Goal: Find specific page/section: Find specific page/section

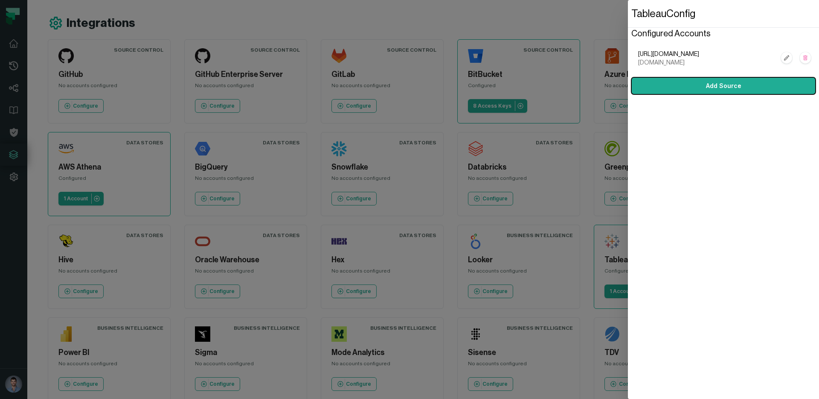
click at [628, 149] on dialog "Tableau Config Configured Accounts [URL][DOMAIN_NAME] [DOMAIN_NAME] Add Source" at bounding box center [723, 199] width 191 height 399
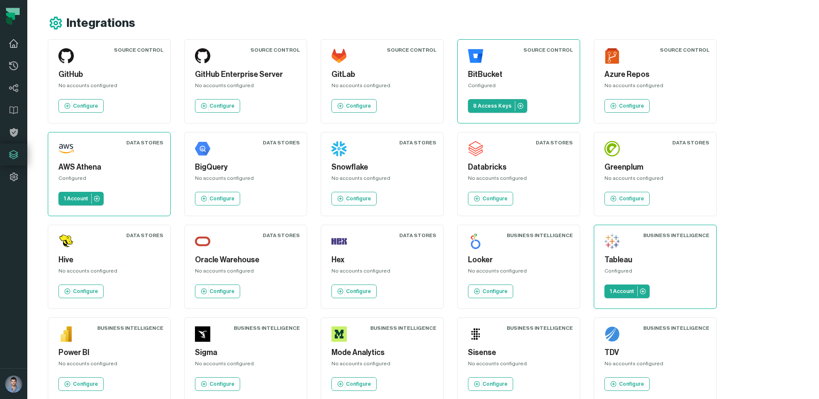
click at [14, 43] on icon at bounding box center [14, 43] width 10 height 10
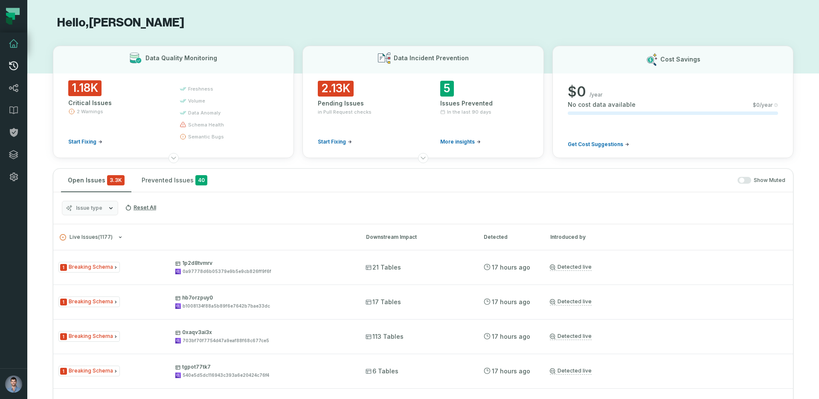
click at [12, 71] on link "Pull Requests" at bounding box center [13, 66] width 27 height 22
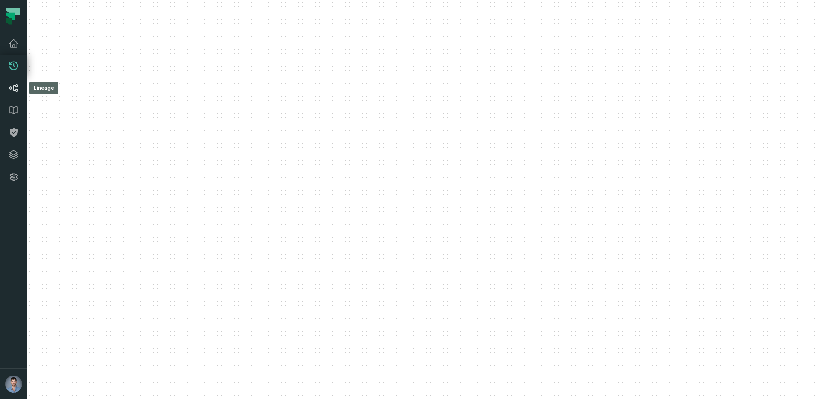
click at [15, 89] on icon at bounding box center [14, 88] width 10 height 10
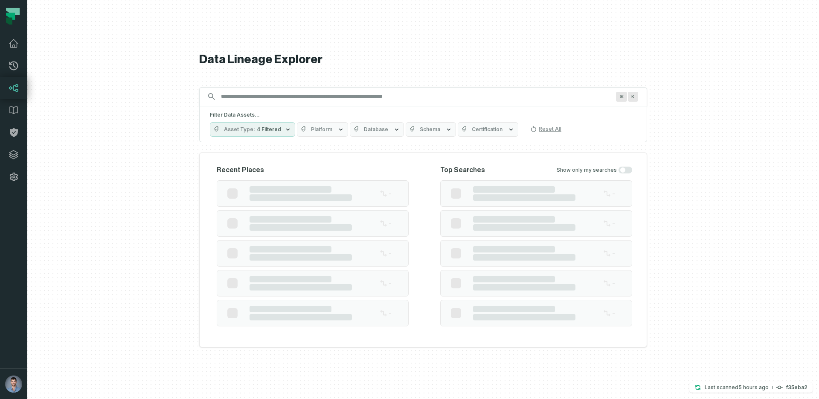
click at [243, 96] on input "Discovery Provider cmdk menu" at bounding box center [415, 97] width 399 height 14
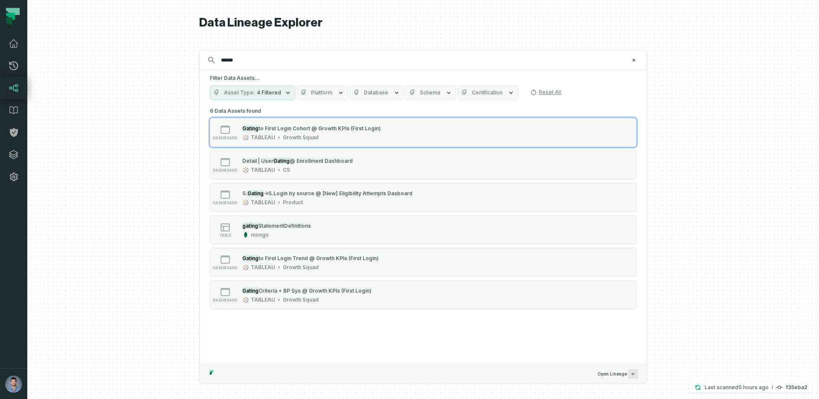
click at [260, 98] on button "Asset Type 4 Filtered" at bounding box center [252, 92] width 85 height 15
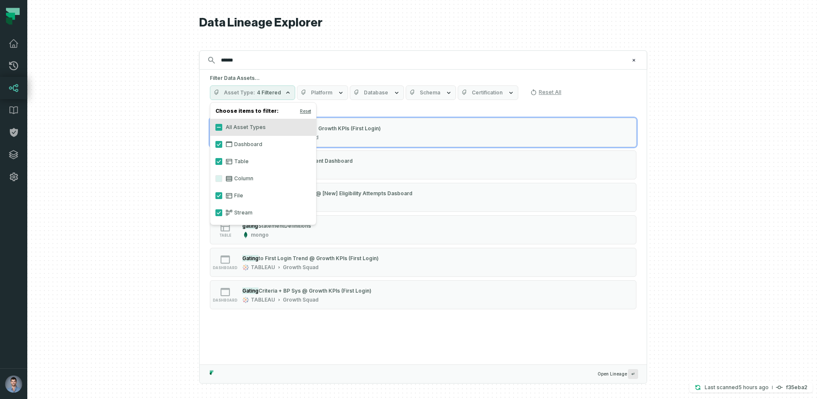
click at [234, 182] on label "Column" at bounding box center [263, 178] width 106 height 17
click at [222, 182] on button "Column" at bounding box center [218, 178] width 7 height 7
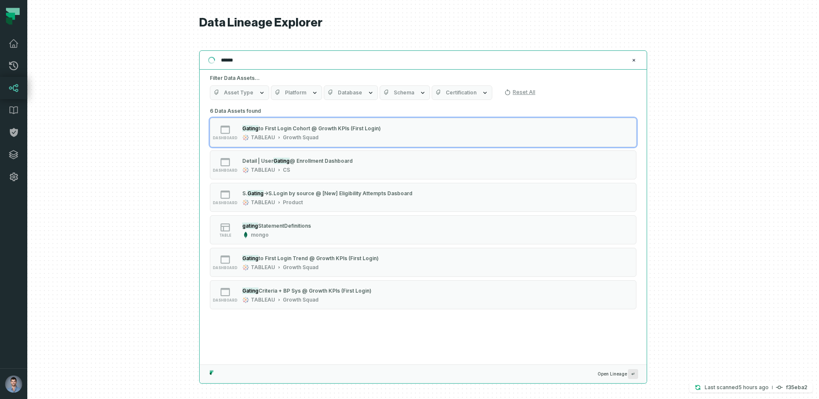
click at [239, 62] on input "******" at bounding box center [422, 60] width 413 height 14
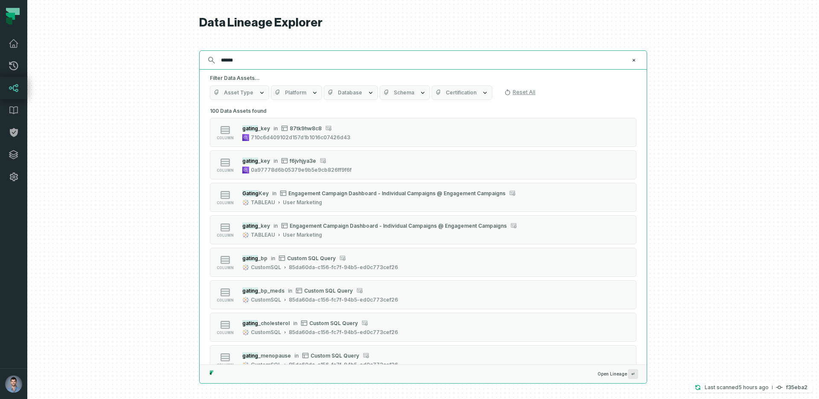
paste input "*****"
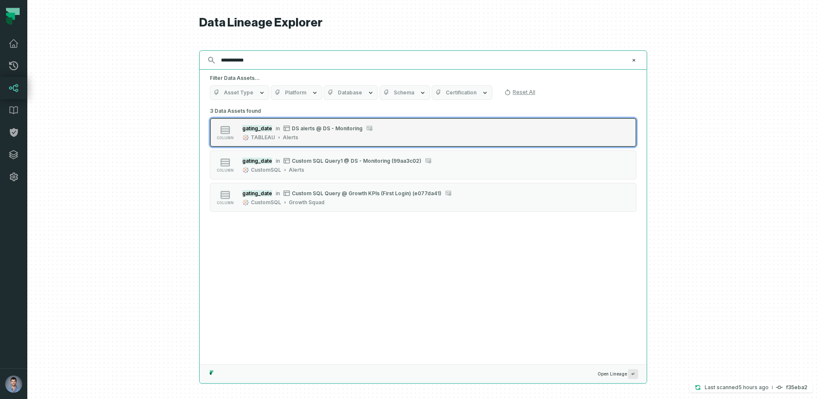
type input "**********"
click at [304, 145] on button "column gating_date in DS alerts @ DS - Monitoring TABLEAU Alerts" at bounding box center [423, 132] width 427 height 29
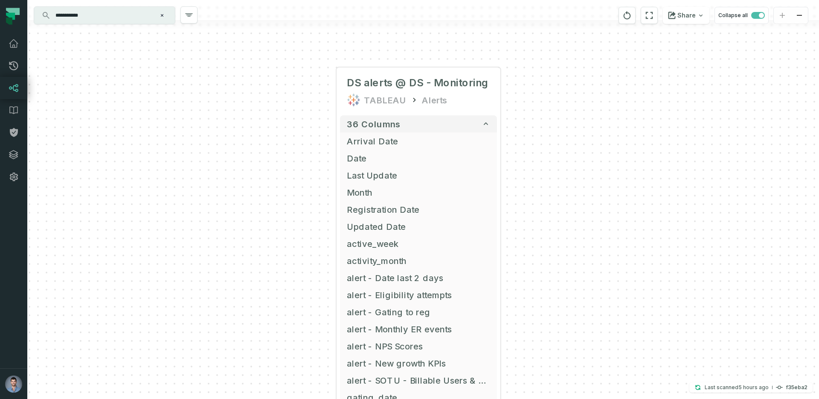
drag, startPoint x: 306, startPoint y: 315, endPoint x: 301, endPoint y: 172, distance: 143.0
click at [301, 172] on div "+ DS alerts @ DS - Monitoring TABLEAU Alerts 36 columns Arrival Date + Date + L…" at bounding box center [423, 199] width 792 height 399
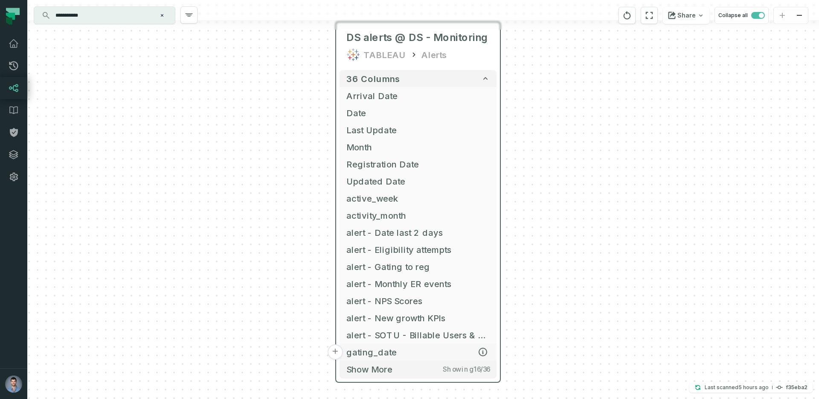
click at [334, 353] on button "+" at bounding box center [335, 351] width 15 height 15
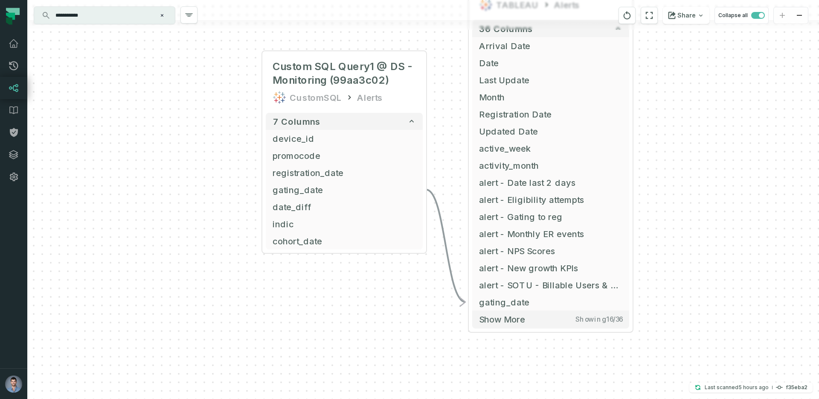
drag, startPoint x: 264, startPoint y: 318, endPoint x: 185, endPoint y: 194, distance: 147.1
click at [185, 194] on div "+ Custom SQL Query1 @ DS - Monitoring (99aa3c02) CustomSQL Alerts + 7 columns +…" at bounding box center [423, 199] width 792 height 399
click at [261, 189] on button "+" at bounding box center [261, 189] width 15 height 15
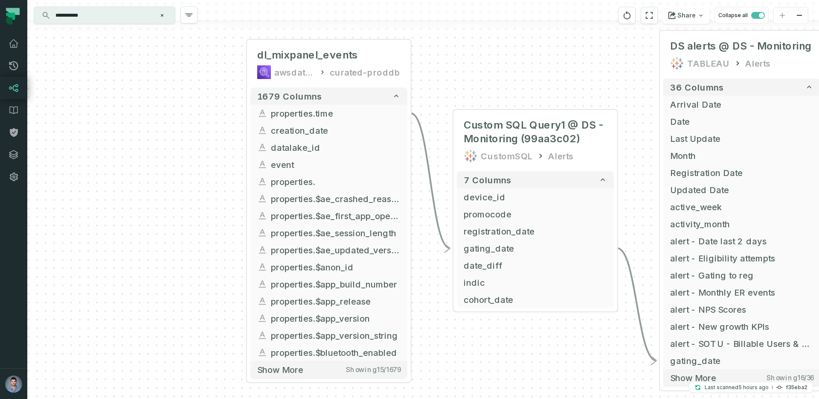
drag, startPoint x: 256, startPoint y: 268, endPoint x: 162, endPoint y: 131, distance: 165.6
click at [162, 131] on div "+ dl_mixpanel_events awsdatacatalog curated-proddb + 1679 columns + properties.…" at bounding box center [423, 199] width 792 height 399
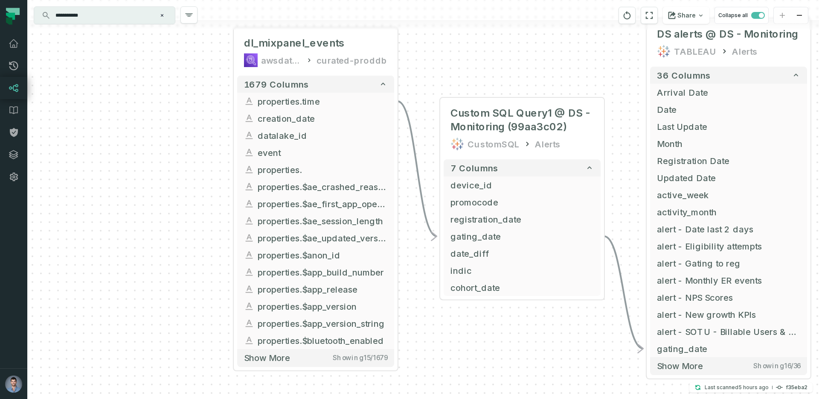
drag, startPoint x: 433, startPoint y: 265, endPoint x: 419, endPoint y: 253, distance: 17.5
click at [419, 253] on div "+ dl_mixpanel_events awsdatacatalog curated-proddb + 1679 columns + properties.…" at bounding box center [423, 199] width 792 height 399
click at [81, 9] on input "**********" at bounding box center [103, 16] width 107 height 14
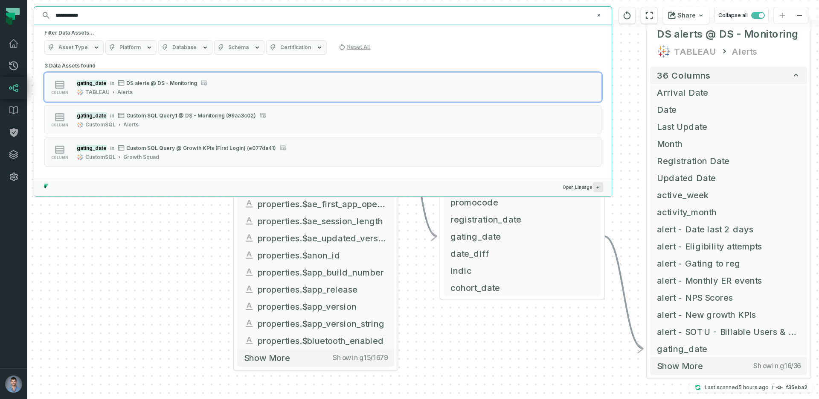
click at [81, 9] on input "**********" at bounding box center [322, 16] width 544 height 14
paste input "*"
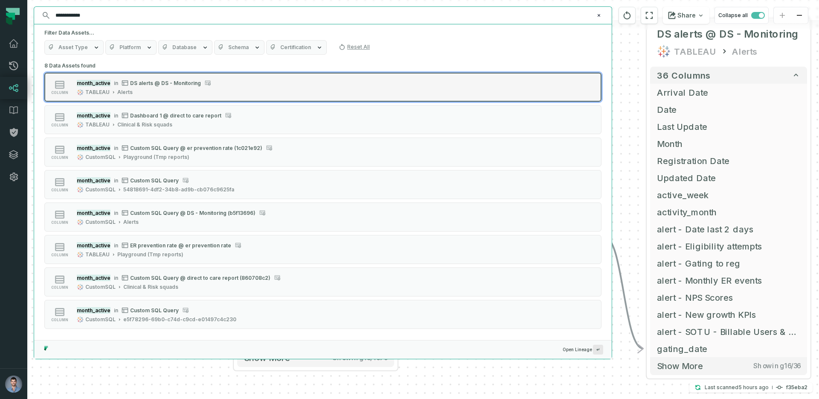
type input "**********"
click at [169, 86] on span "DS alerts @ DS - Monitoring" at bounding box center [165, 83] width 71 height 6
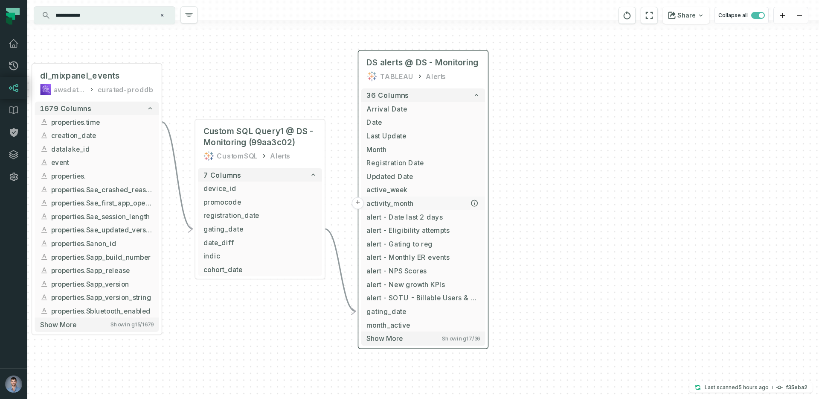
click at [360, 204] on button "+" at bounding box center [358, 203] width 12 height 12
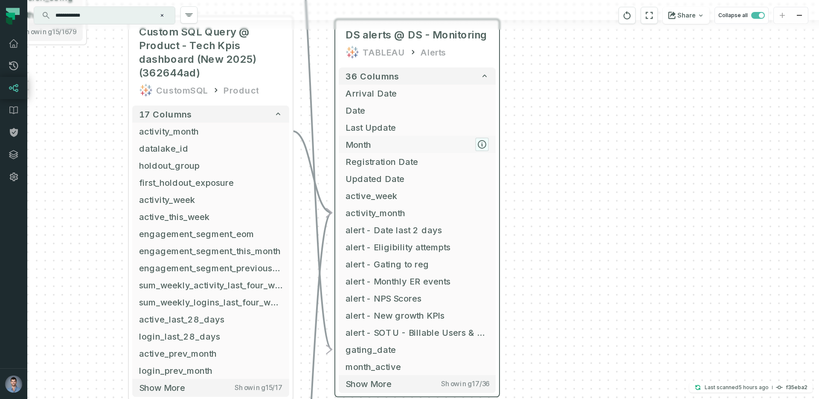
drag, startPoint x: 698, startPoint y: 253, endPoint x: 486, endPoint y: 139, distance: 240.9
click at [486, 139] on icon "button" at bounding box center [482, 144] width 10 height 10
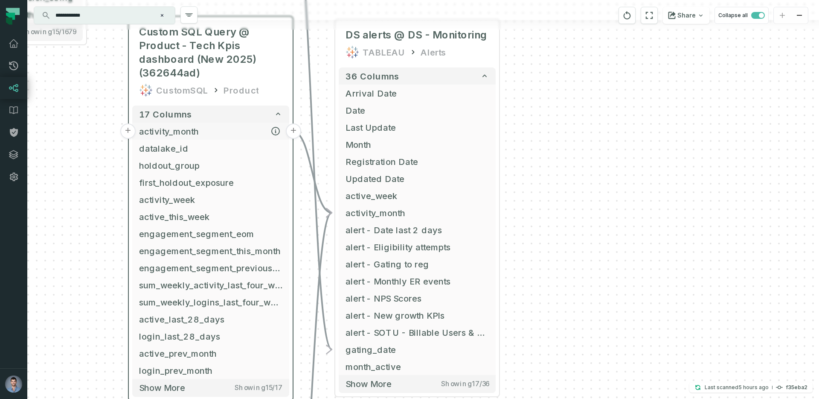
click at [230, 137] on span "activity_month" at bounding box center [210, 131] width 143 height 13
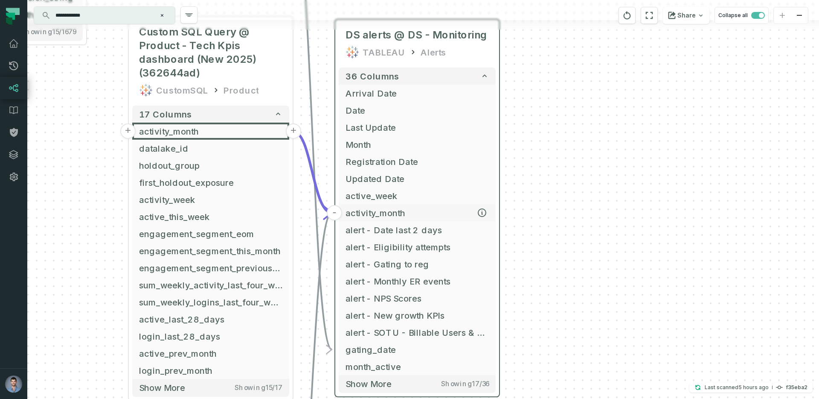
click at [364, 215] on span "activity_month" at bounding box center [417, 212] width 143 height 13
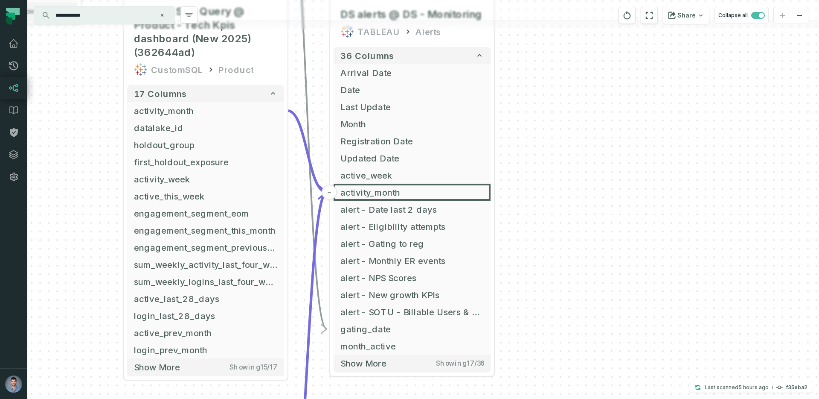
drag, startPoint x: 556, startPoint y: 281, endPoint x: 550, endPoint y: 259, distance: 23.4
click at [550, 259] on div "+ Custom SQL Query @ Product - Tech Kpis dashboard (New 2025) (362644ad) Custom…" at bounding box center [423, 199] width 792 height 399
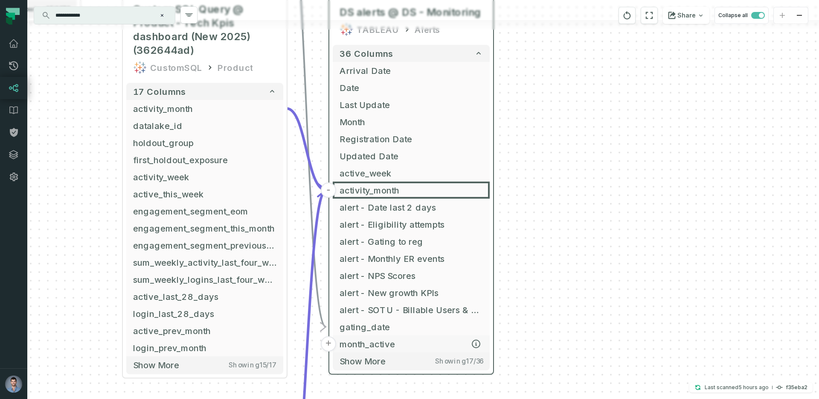
click at [390, 341] on span "month_active" at bounding box center [411, 343] width 143 height 13
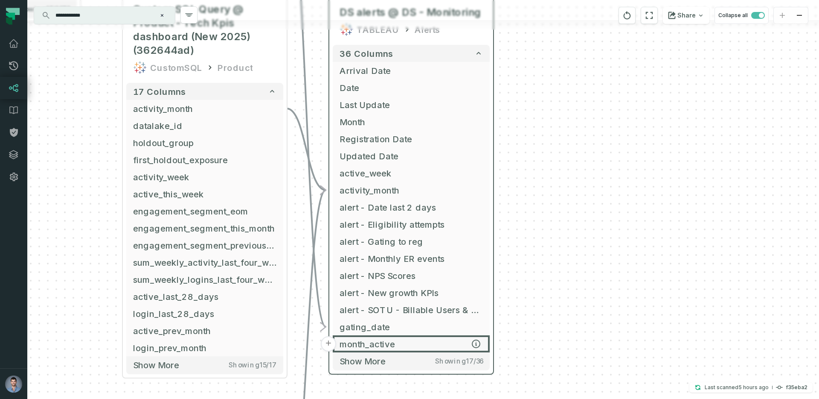
click at [329, 340] on button "+" at bounding box center [328, 343] width 15 height 15
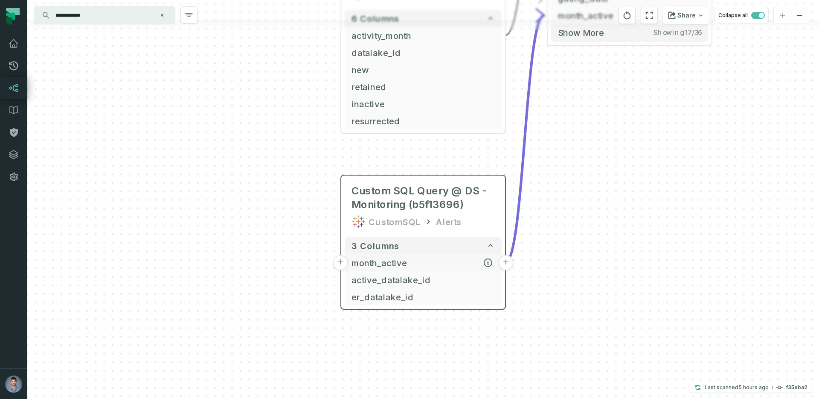
click at [342, 262] on button "+" at bounding box center [340, 262] width 15 height 15
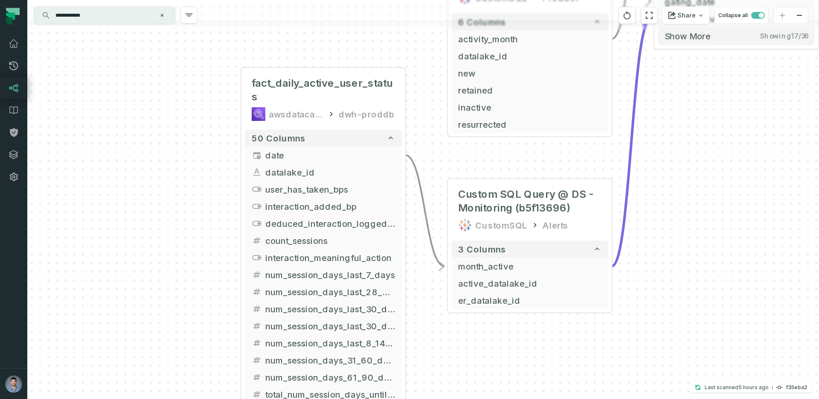
drag, startPoint x: 282, startPoint y: 289, endPoint x: 183, endPoint y: 182, distance: 146.7
click at [183, 182] on div "+ fact_daily_active_user_status awsdatacatalog dwh-proddb + 50 columns + date +…" at bounding box center [423, 199] width 792 height 399
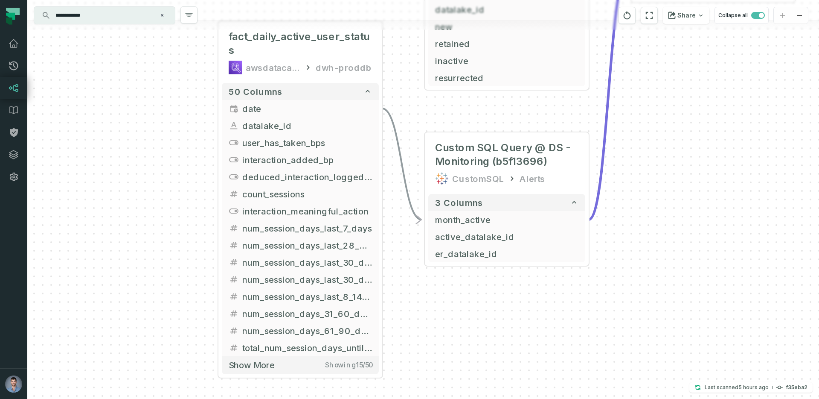
drag, startPoint x: 183, startPoint y: 182, endPoint x: 159, endPoint y: 135, distance: 52.1
click at [159, 135] on div "+ fact_daily_active_user_status awsdatacatalog dwh-proddb + 50 columns + date +…" at bounding box center [423, 199] width 792 height 399
click at [454, 220] on span "month_active" at bounding box center [506, 219] width 143 height 13
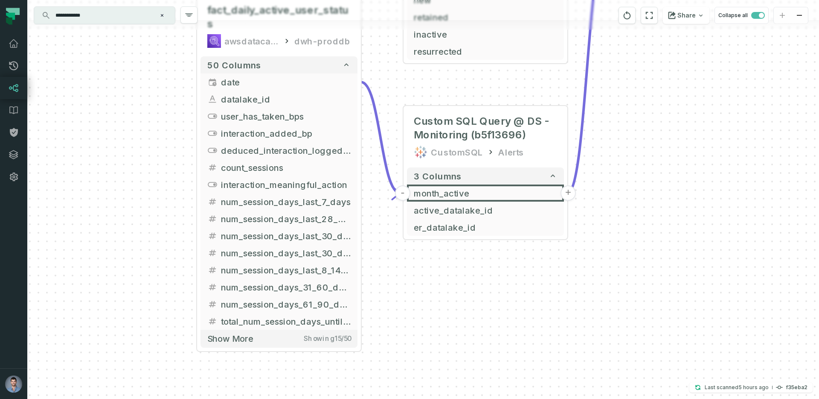
drag, startPoint x: 165, startPoint y: 195, endPoint x: 144, endPoint y: 168, distance: 33.7
click at [144, 168] on div "+ fact_daily_active_user_status awsdatacatalog dwh-proddb + 50 columns + date +…" at bounding box center [423, 199] width 792 height 399
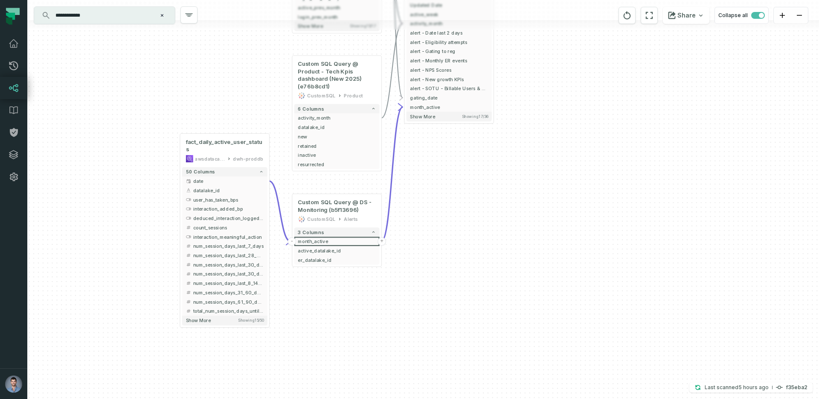
drag, startPoint x: 144, startPoint y: 91, endPoint x: 142, endPoint y: 189, distance: 98.2
click at [142, 189] on div "+ fact_daily_active_user_status awsdatacatalog dwh-proddb + 50 columns + date +…" at bounding box center [423, 199] width 792 height 399
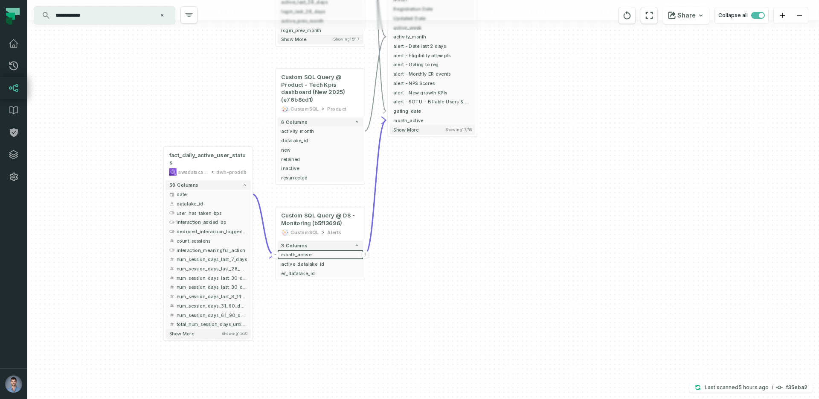
drag, startPoint x: 221, startPoint y: 108, endPoint x: 204, endPoint y: 121, distance: 20.9
click at [204, 121] on div "+ fact_daily_active_user_status awsdatacatalog dwh-proddb + 50 columns + date +…" at bounding box center [423, 199] width 792 height 399
click at [423, 120] on span "month_active" at bounding box center [432, 119] width 78 height 7
click at [285, 252] on span "month_active" at bounding box center [320, 254] width 78 height 7
